Goal: Transaction & Acquisition: Purchase product/service

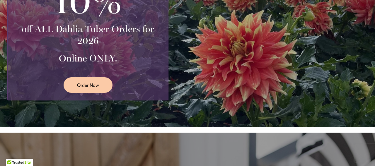
scroll to position [207, 0]
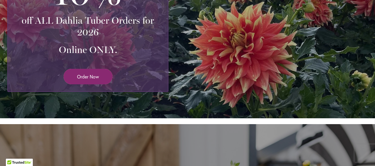
click at [89, 75] on span "Order Now" at bounding box center [88, 76] width 22 height 7
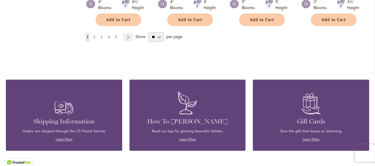
scroll to position [572, 0]
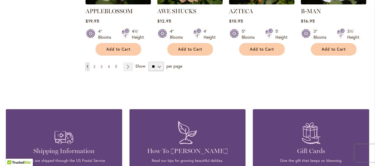
click at [93, 64] on span "2" at bounding box center [94, 66] width 2 height 4
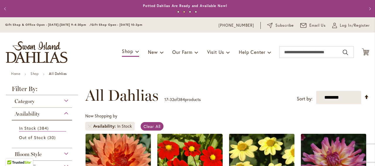
click at [65, 101] on div "Category" at bounding box center [42, 99] width 60 height 9
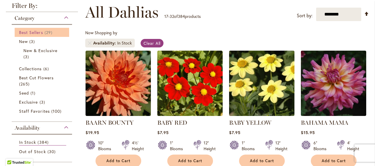
scroll to position [95, 0]
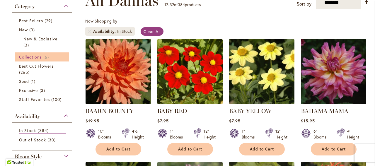
click at [31, 57] on span "Collections" at bounding box center [30, 57] width 23 height 6
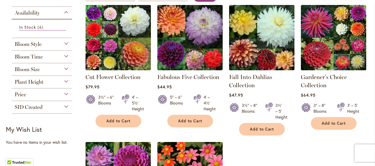
scroll to position [118, 0]
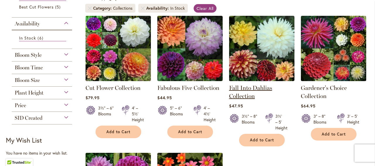
click at [244, 88] on link "Fall Into Dahlias Collection" at bounding box center [250, 91] width 43 height 15
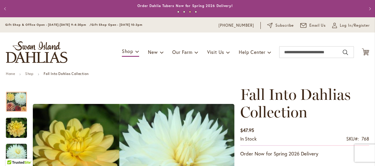
click at [4, 8] on button "Previous" at bounding box center [6, 9] width 12 height 12
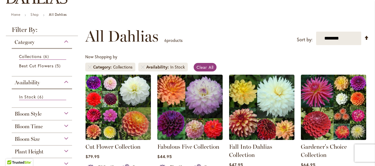
scroll to position [59, 0]
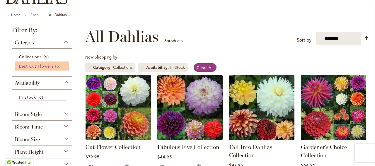
click at [35, 66] on span "Best Cut Flowers" at bounding box center [36, 66] width 35 height 6
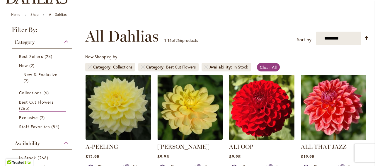
scroll to position [59, 0]
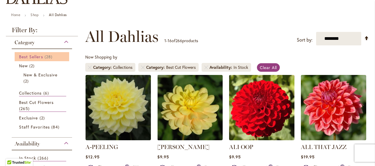
click at [29, 56] on span "Best Sellers" at bounding box center [31, 57] width 24 height 6
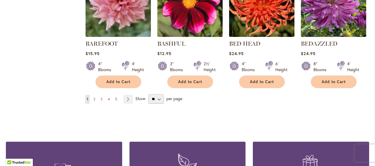
scroll to position [561, 0]
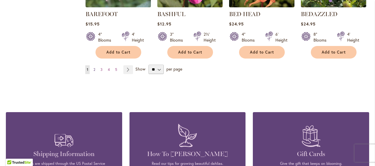
click at [93, 68] on span "2" at bounding box center [94, 69] width 2 height 4
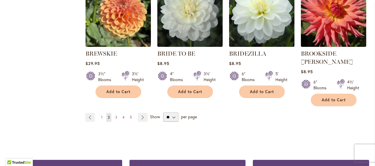
scroll to position [543, 0]
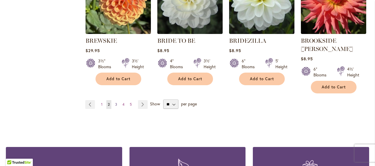
click at [115, 102] on span "3" at bounding box center [116, 104] width 2 height 4
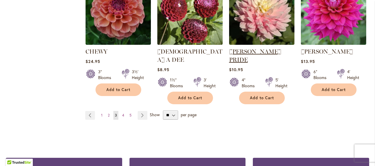
scroll to position [561, 0]
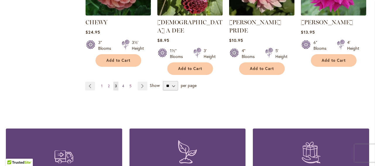
click at [123, 84] on span "4" at bounding box center [123, 86] width 2 height 4
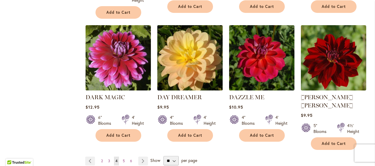
scroll to position [514, 0]
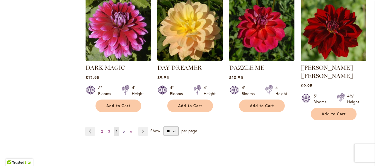
click at [124, 129] on span "5" at bounding box center [124, 131] width 2 height 4
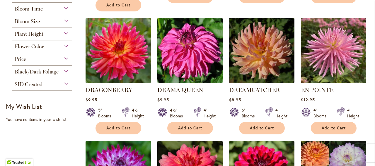
scroll to position [218, 0]
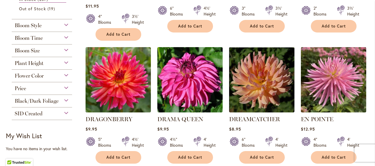
click at [65, 50] on div "Bloom Size" at bounding box center [42, 49] width 60 height 9
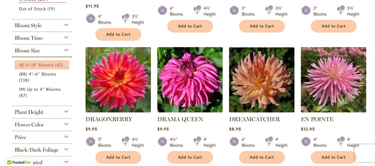
click at [47, 65] on span "(B) 6"–8" Blooms" at bounding box center [36, 65] width 35 height 6
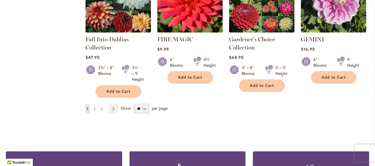
scroll to position [561, 0]
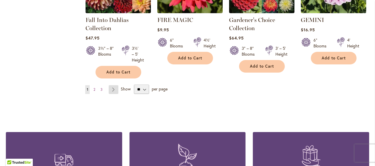
click at [112, 88] on link "Page Next" at bounding box center [114, 89] width 10 height 9
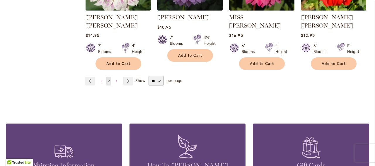
scroll to position [572, 0]
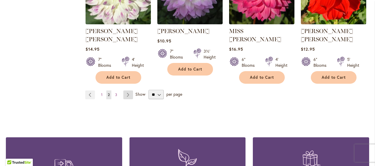
click at [126, 91] on link "Page Next" at bounding box center [128, 95] width 10 height 9
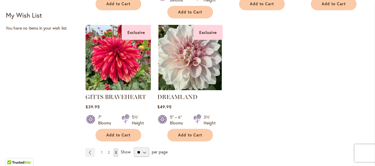
scroll to position [384, 0]
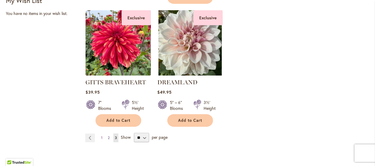
click at [108, 138] on span "2" at bounding box center [109, 138] width 2 height 4
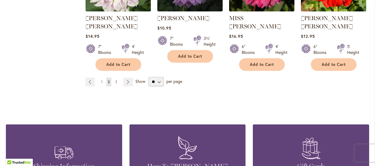
scroll to position [602, 0]
